Goal: Task Accomplishment & Management: Use online tool/utility

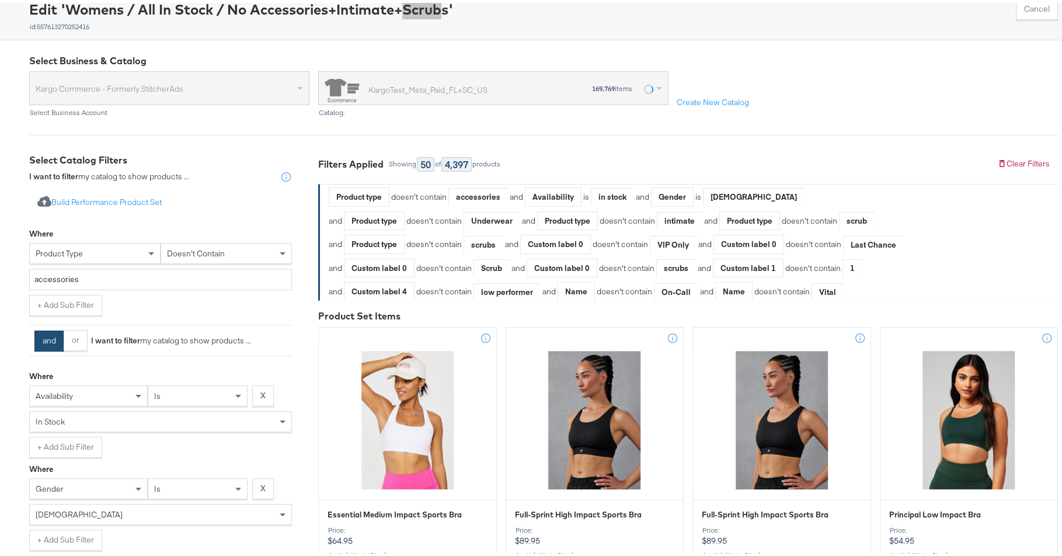
scroll to position [72, 0]
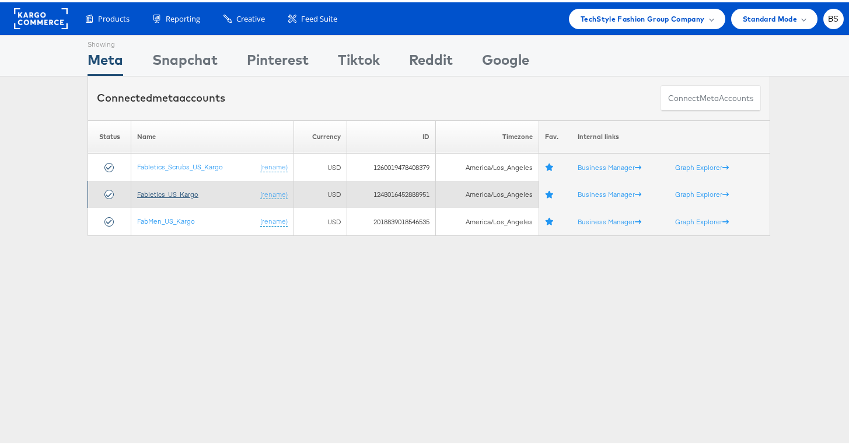
click at [178, 191] on link "Fabletics_US_Kargo" at bounding box center [167, 191] width 61 height 9
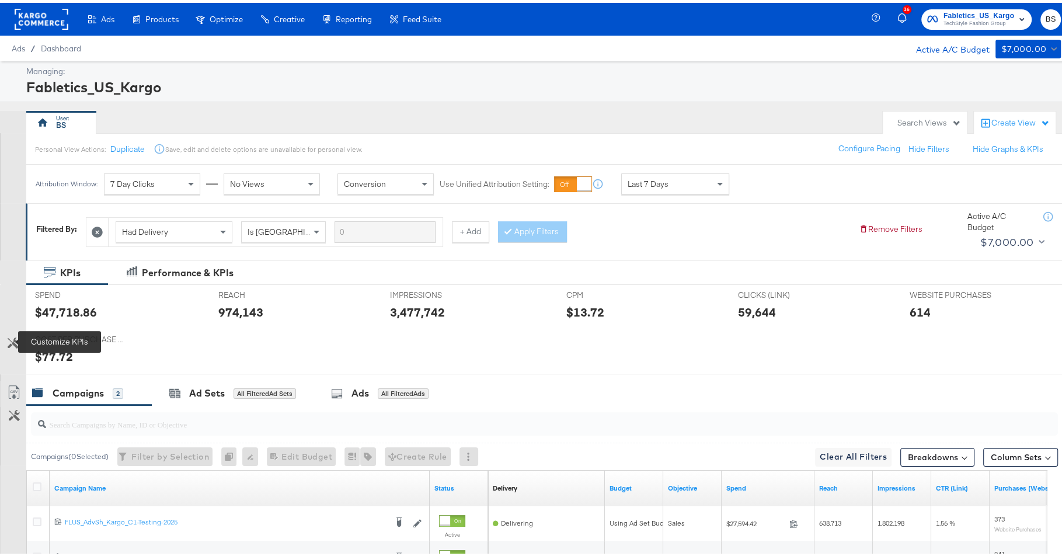
click at [9, 341] on icon at bounding box center [13, 339] width 11 height 11
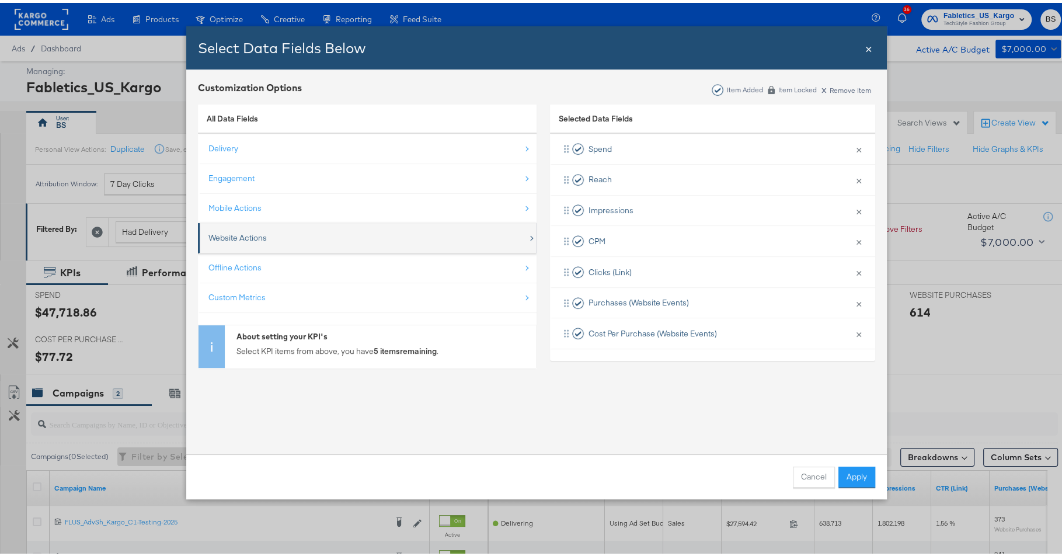
click at [254, 241] on div "Website Actions" at bounding box center [367, 235] width 319 height 24
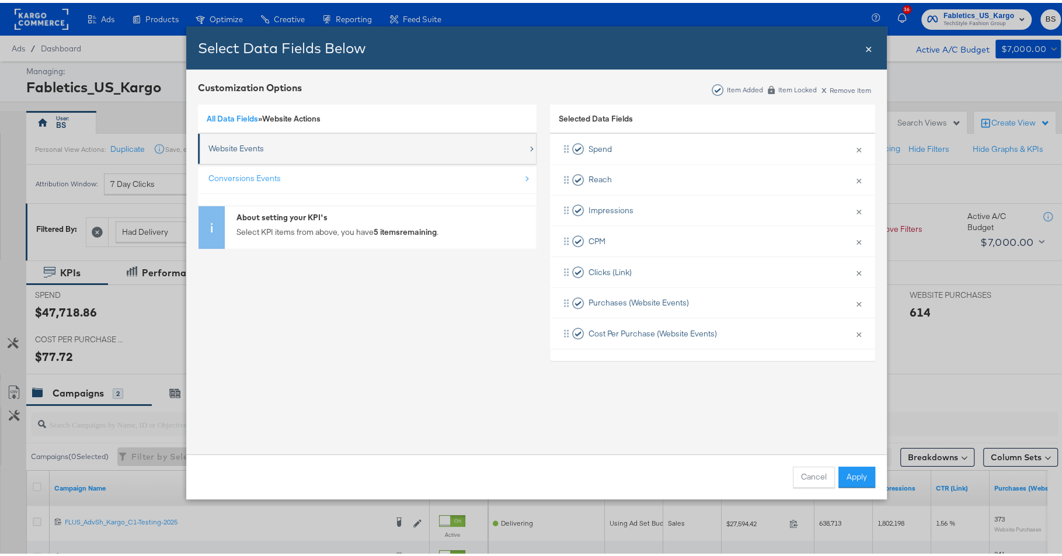
click at [315, 152] on div "Website Events" at bounding box center [367, 146] width 319 height 24
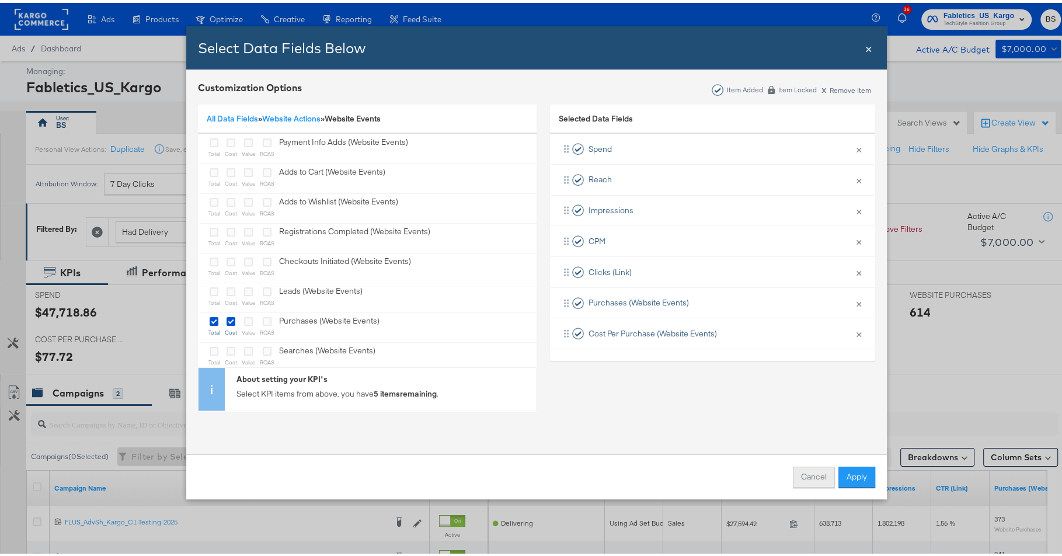
click at [803, 471] on button "Cancel" at bounding box center [814, 473] width 42 height 21
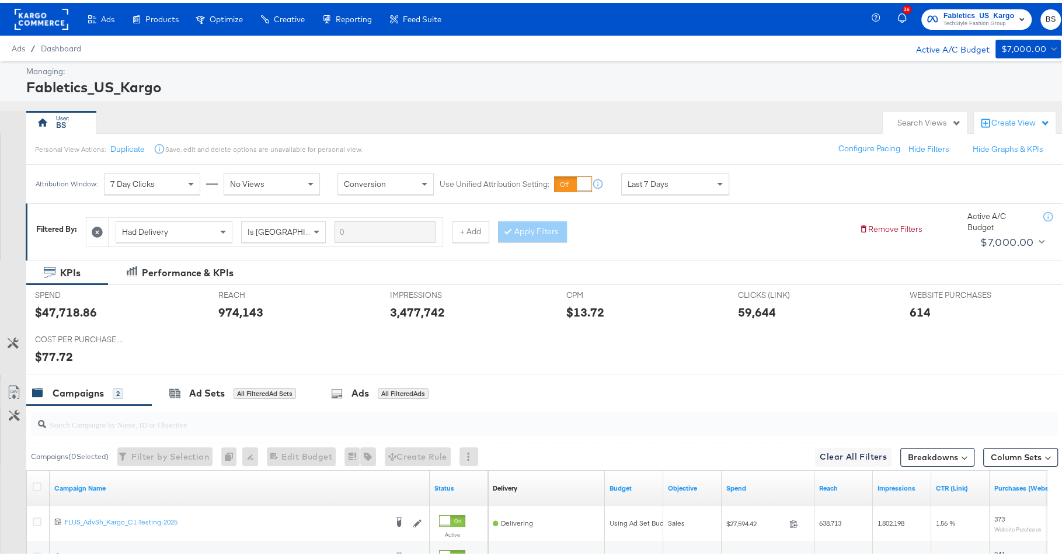
click at [689, 180] on div "Last 7 Days" at bounding box center [675, 181] width 107 height 20
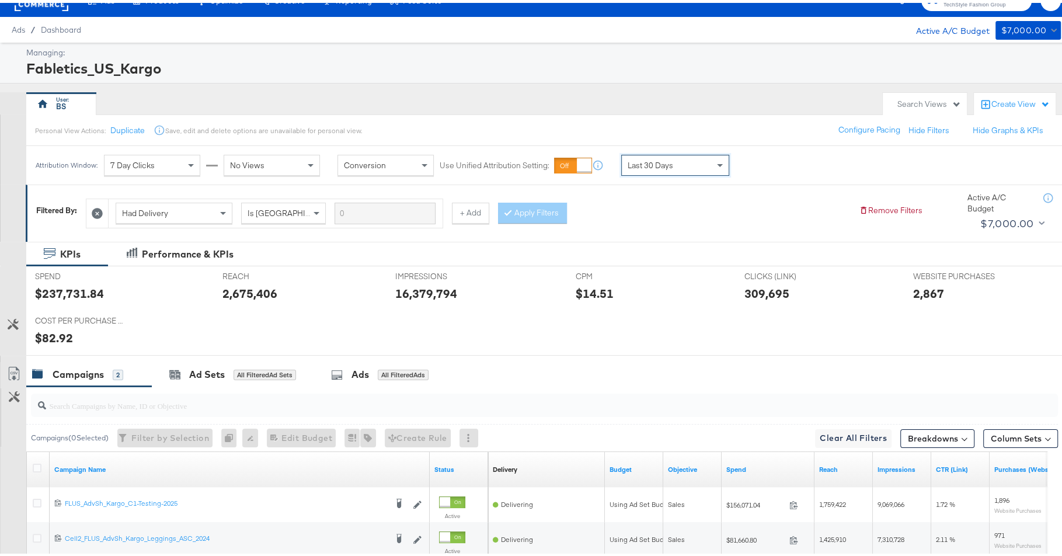
scroll to position [18, 0]
